Goal: Task Accomplishment & Management: Manage account settings

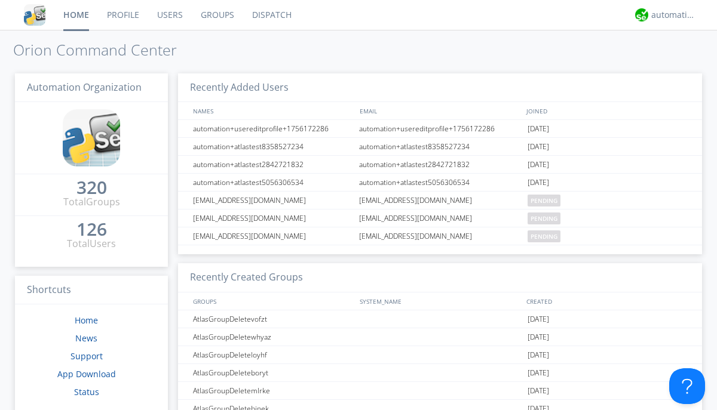
click at [216, 15] on link "Groups" at bounding box center [217, 15] width 51 height 30
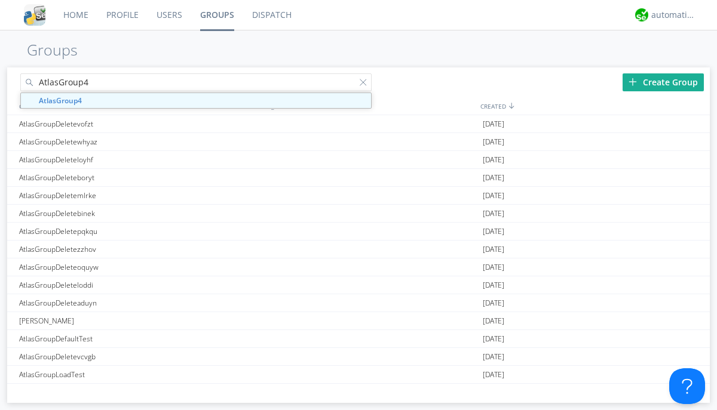
type input "AtlasGroup4"
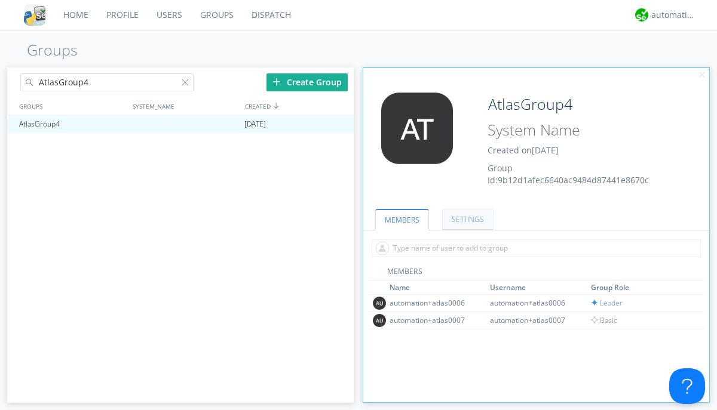
click at [466, 219] on link "SETTINGS" at bounding box center [467, 219] width 51 height 21
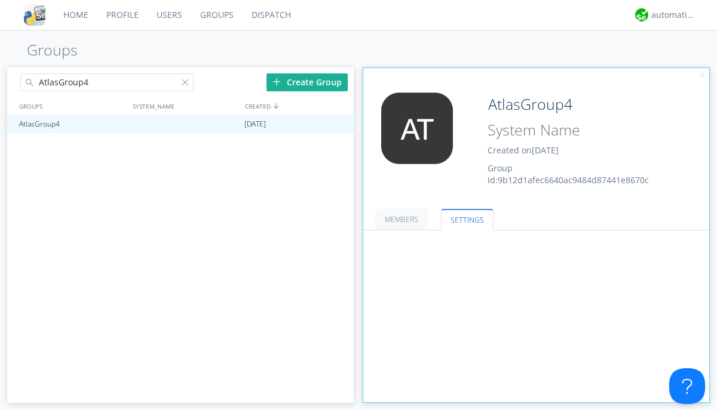
click at [0, 0] on button "Everyone" at bounding box center [0, 0] width 0 height 0
click at [0, 0] on link "Leaders only" at bounding box center [0, 0] width 0 height 0
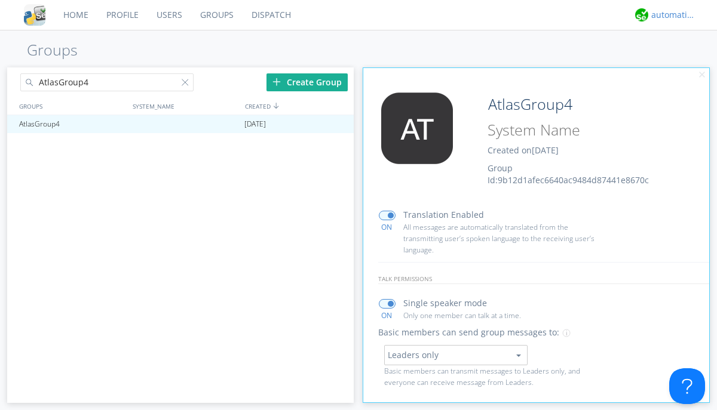
click at [670, 15] on div "automation+atlas" at bounding box center [673, 15] width 45 height 12
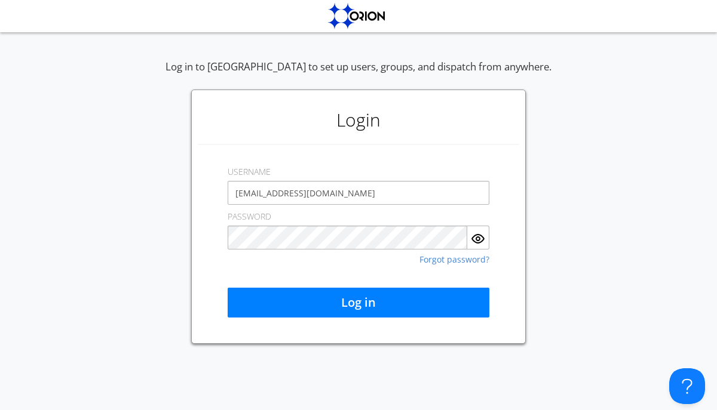
type input "[EMAIL_ADDRESS][DOMAIN_NAME]"
click at [358, 303] on button "Log in" at bounding box center [359, 303] width 262 height 30
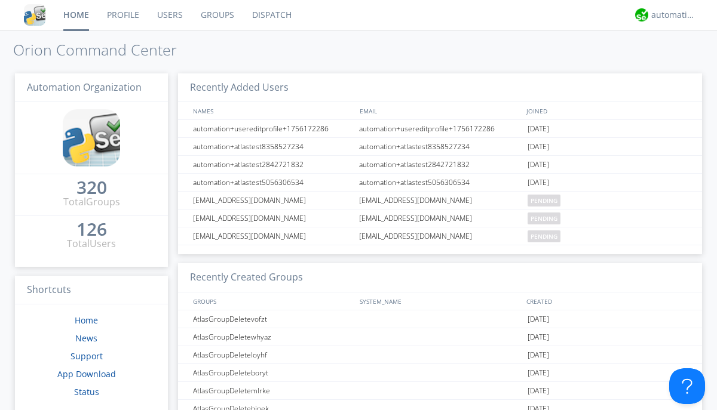
click at [216, 15] on link "Groups" at bounding box center [217, 15] width 51 height 30
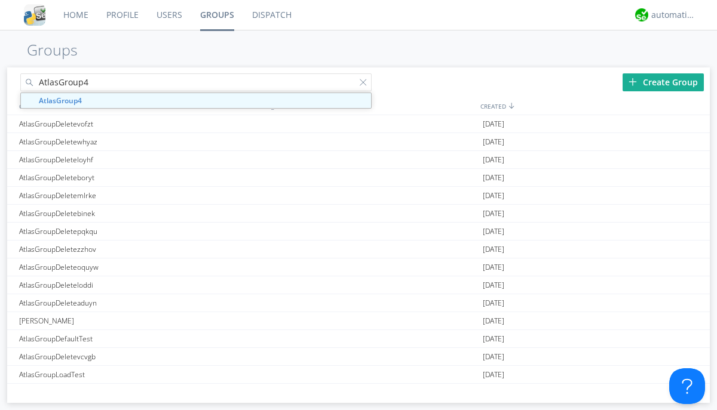
type input "AtlasGroup4"
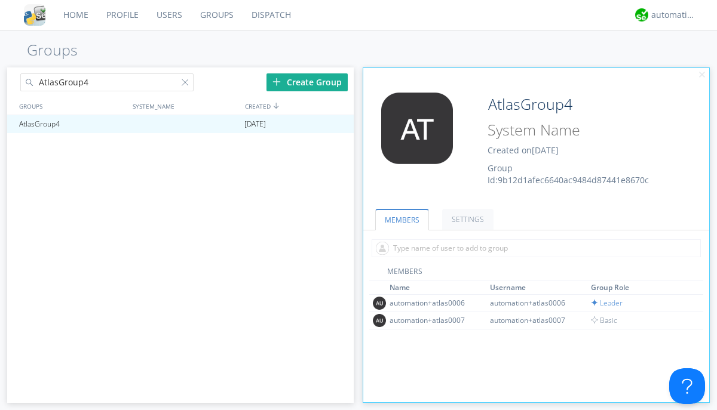
click at [466, 219] on link "SETTINGS" at bounding box center [467, 219] width 51 height 21
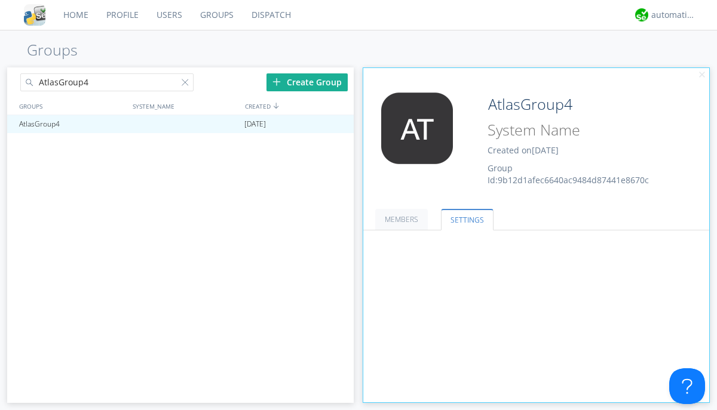
click at [0, 0] on button "Leaders only" at bounding box center [0, 0] width 0 height 0
click at [0, 0] on link "No One (Direct Messages Only)" at bounding box center [0, 0] width 0 height 0
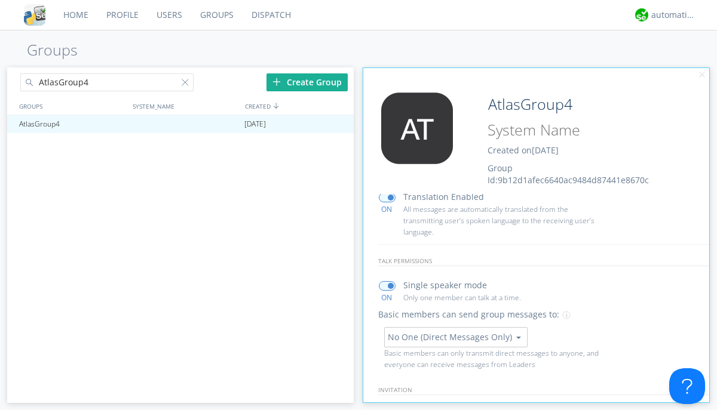
click at [455, 337] on button "No One (Direct Messages Only)" at bounding box center [455, 337] width 143 height 20
click at [0, 0] on link "Everyone" at bounding box center [0, 0] width 0 height 0
click at [670, 15] on div "automation+atlas" at bounding box center [673, 15] width 45 height 12
